Goal: Understand process/instructions: Learn how to perform a task or action

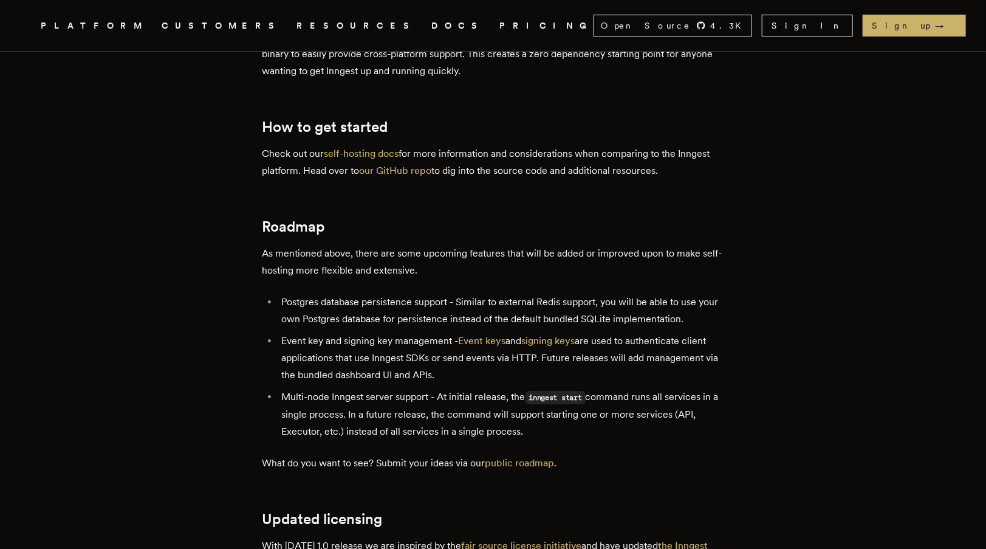
scroll to position [2065, 0]
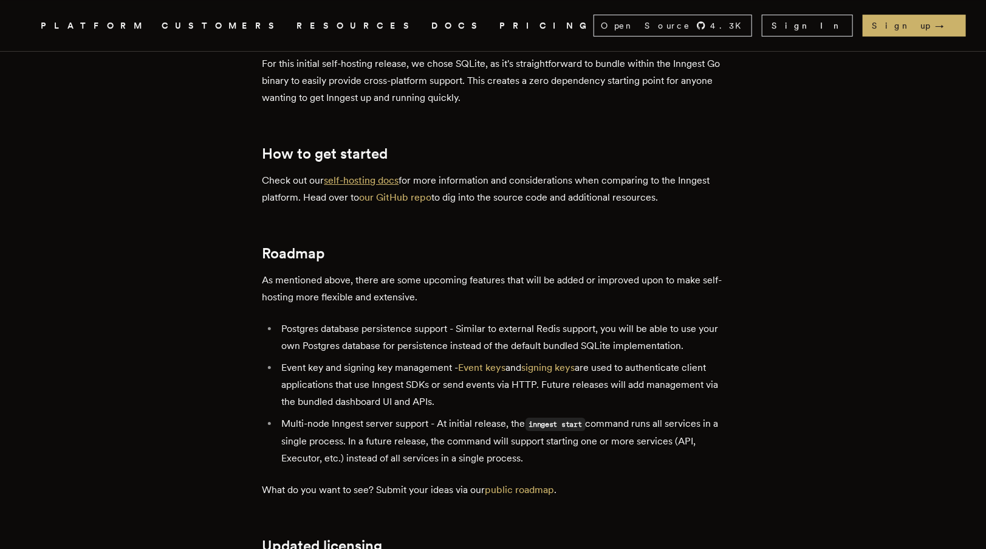
click at [372, 174] on link "self-hosting docs" at bounding box center [361, 180] width 75 height 12
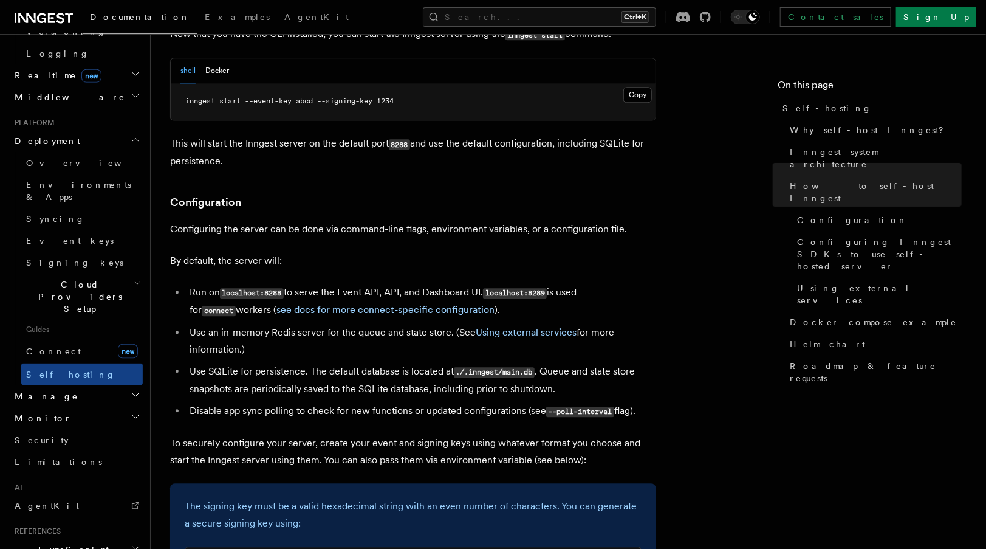
scroll to position [547, 0]
click at [51, 370] on span "Self hosting" at bounding box center [70, 375] width 89 height 10
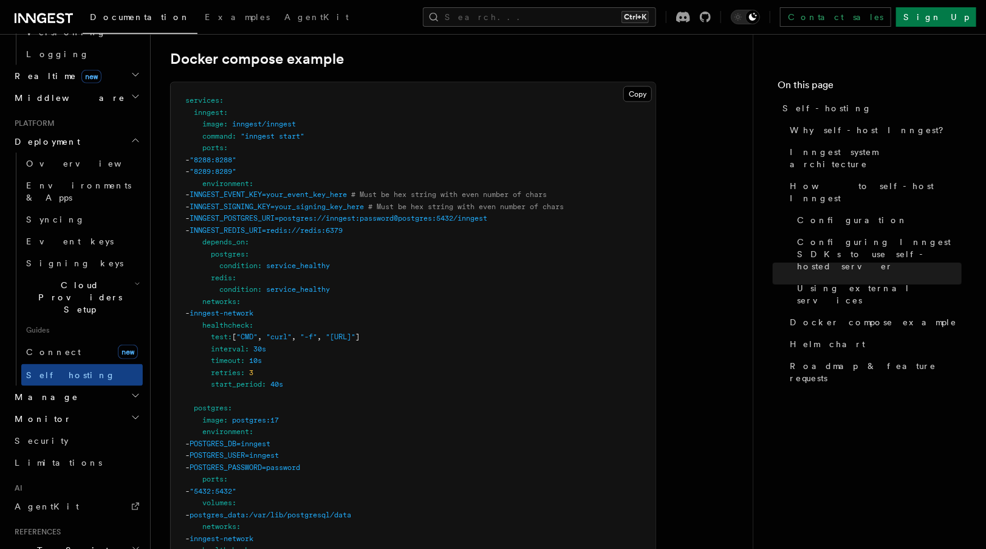
scroll to position [3265, 0]
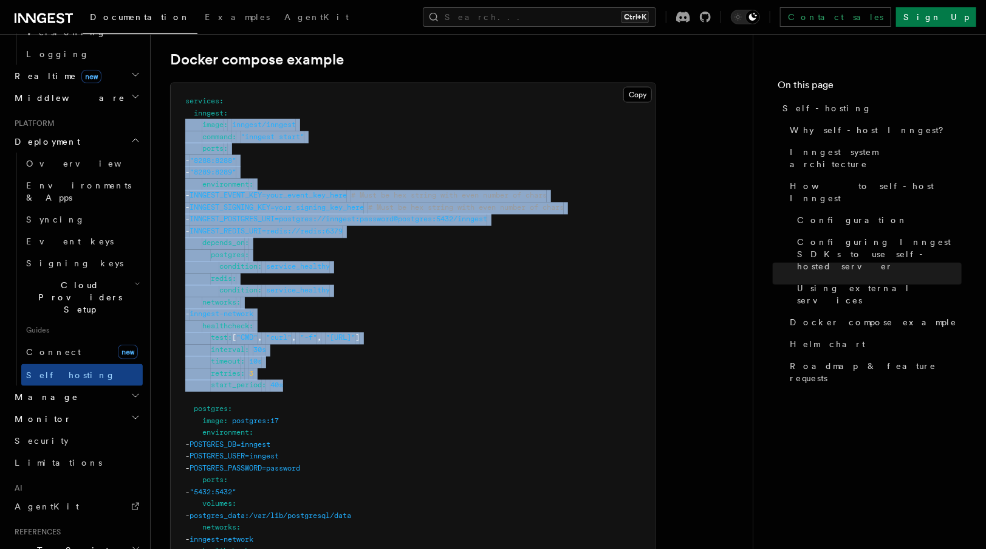
drag, startPoint x: 300, startPoint y: 362, endPoint x: 170, endPoint y: 94, distance: 297.6
click at [170, 94] on div "Copy Copied services : inngest : image : inngest/inngest command : "inngest sta…" at bounding box center [413, 487] width 486 height 808
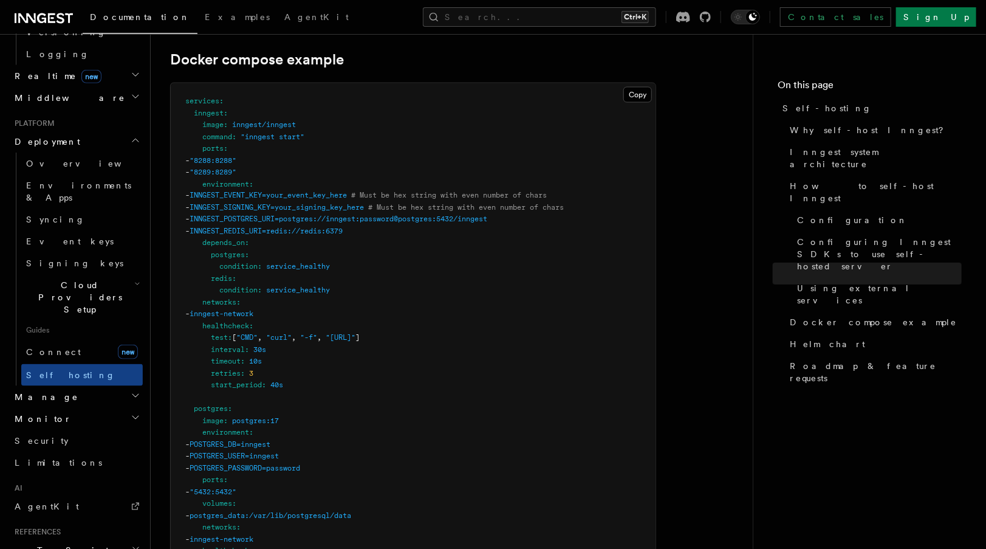
click at [633, 83] on pre "services : inngest : image : inngest/inngest command : "inngest start" ports : …" at bounding box center [413, 486] width 485 height 806
click at [635, 87] on button "Copy Copied" at bounding box center [637, 95] width 29 height 16
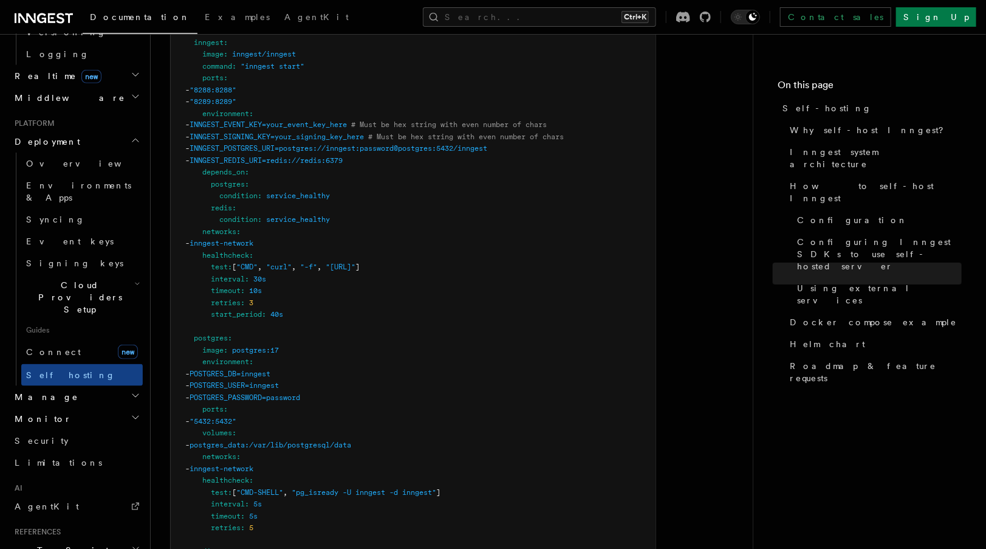
scroll to position [3335, 0]
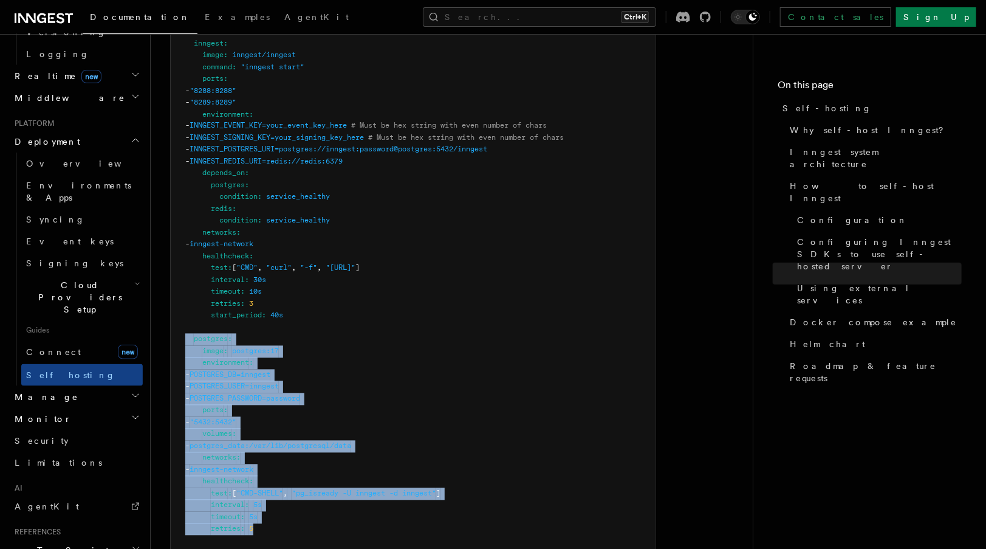
drag, startPoint x: 273, startPoint y: 499, endPoint x: 171, endPoint y: 317, distance: 208.6
click at [171, 317] on pre "services : inngest : image : inngest/inngest command : "inngest start" ports : …" at bounding box center [413, 416] width 485 height 806
drag, startPoint x: 171, startPoint y: 317, endPoint x: 227, endPoint y: 326, distance: 56.5
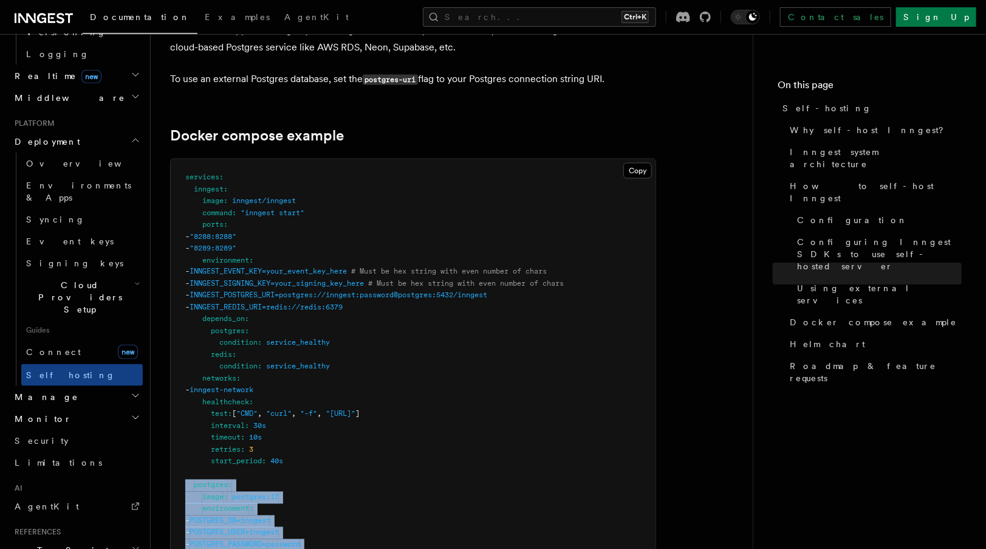
scroll to position [3186, 0]
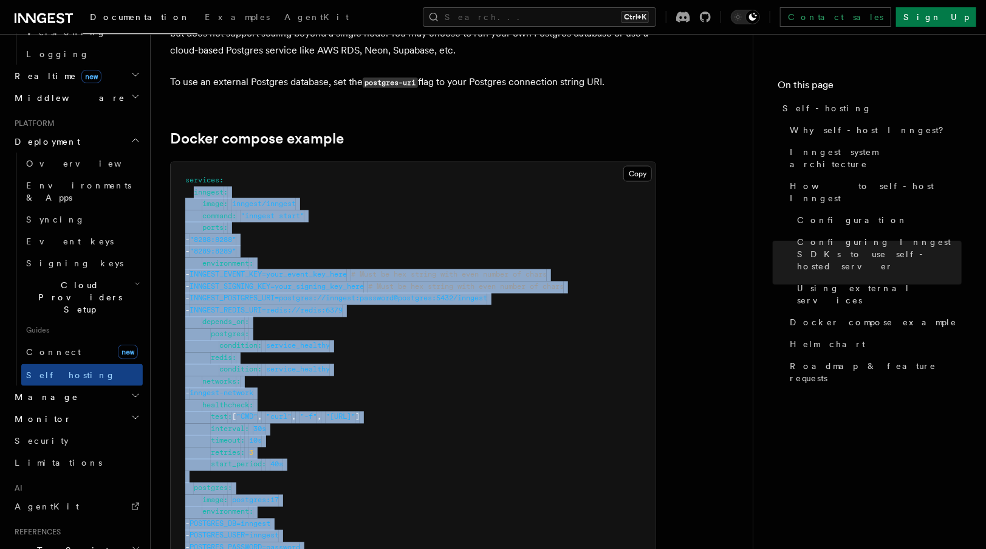
drag, startPoint x: 227, startPoint y: 326, endPoint x: 195, endPoint y: 165, distance: 164.2
click at [195, 188] on span "inngest" at bounding box center [209, 192] width 30 height 9
drag, startPoint x: 195, startPoint y: 165, endPoint x: 246, endPoint y: 203, distance: 63.8
copy code "inngest : image : inngest/inngest command : "inngest start" ports : - "8288:828…"
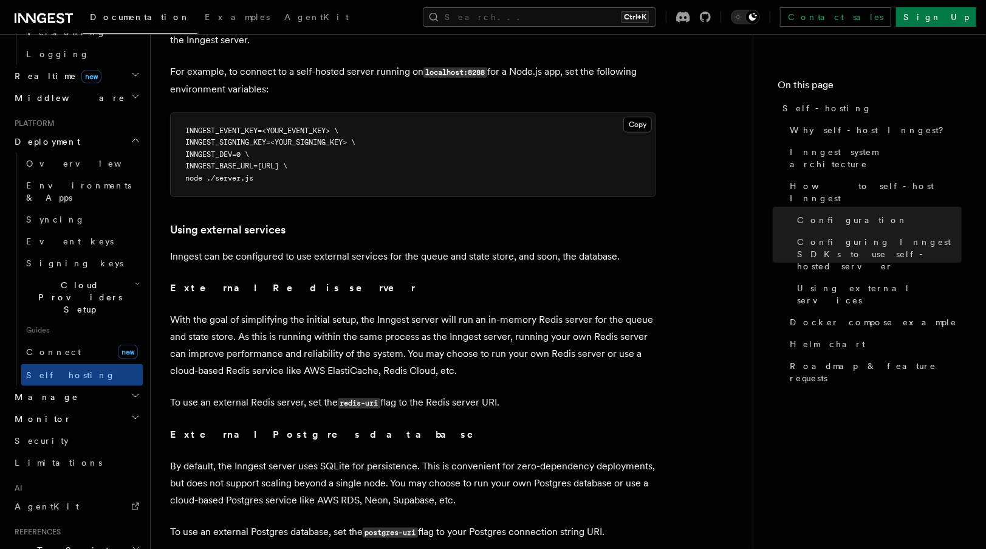
scroll to position [2736, 0]
